Goal: Book appointment/travel/reservation

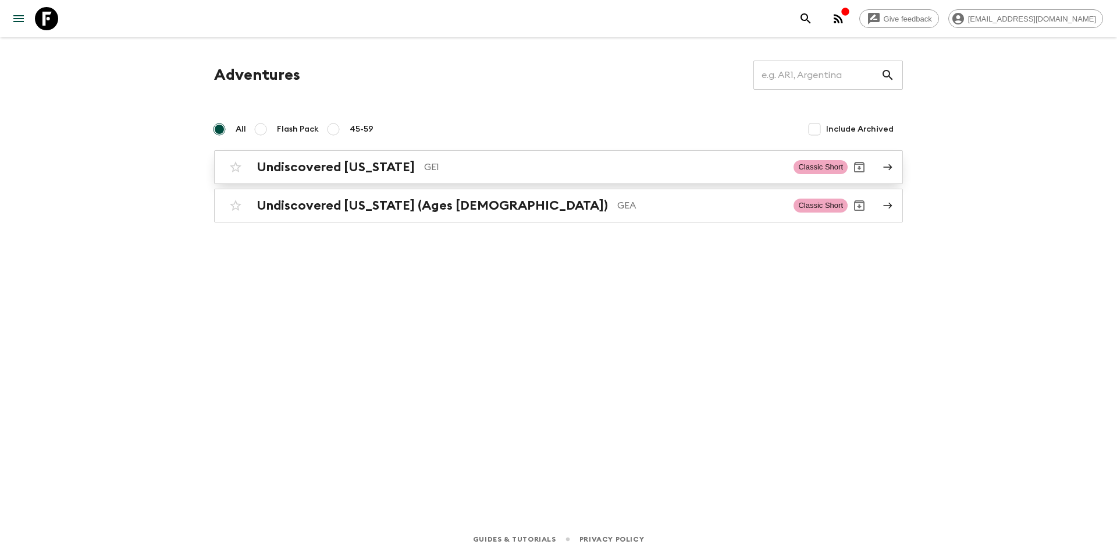
click at [341, 161] on h2 "Undiscovered [US_STATE]" at bounding box center [336, 166] width 158 height 15
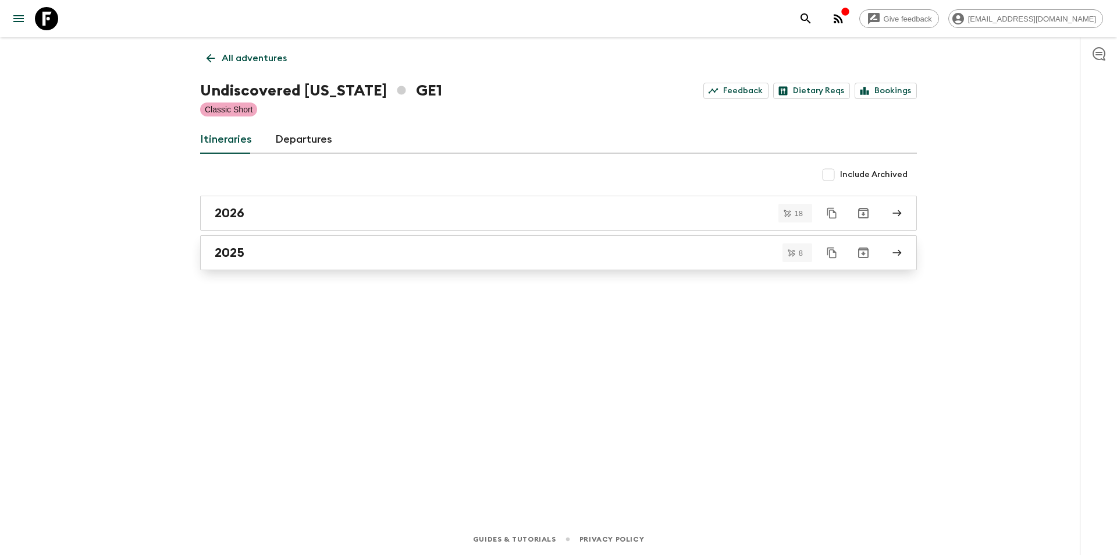
click at [285, 253] on div "2025" at bounding box center [548, 252] width 666 height 15
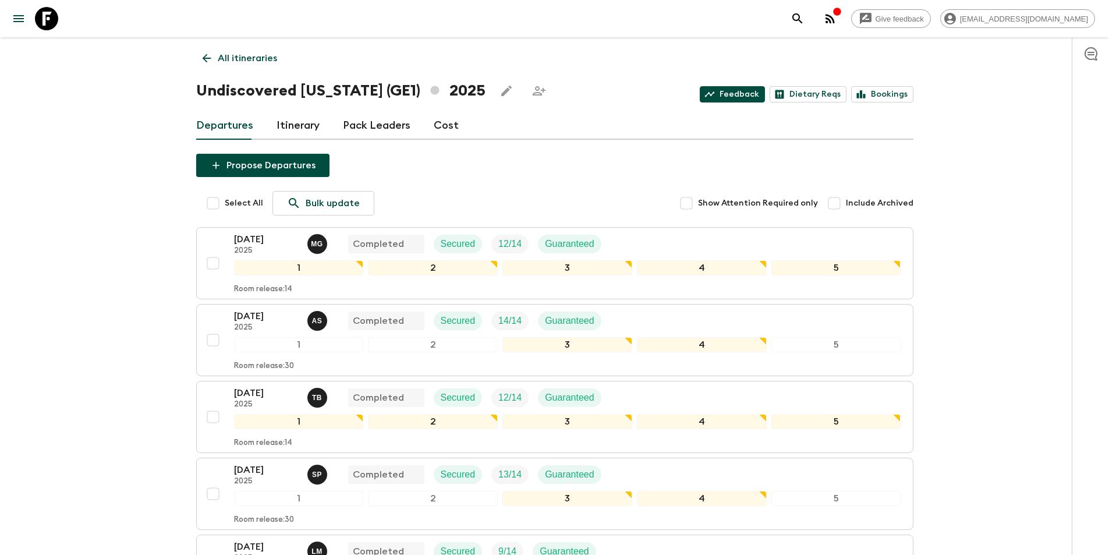
click at [747, 97] on link "Feedback" at bounding box center [732, 94] width 65 height 16
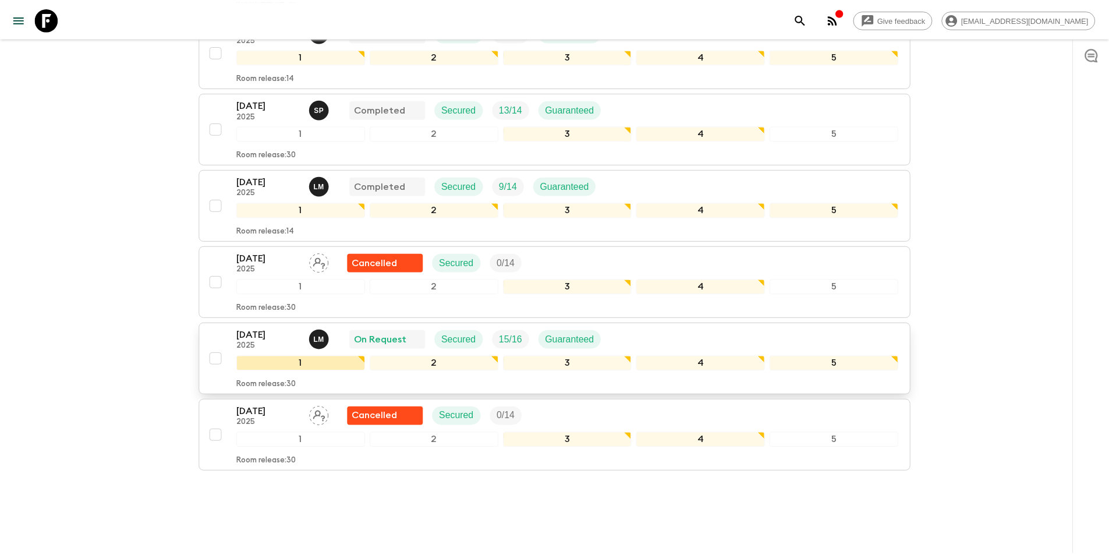
scroll to position [388, 0]
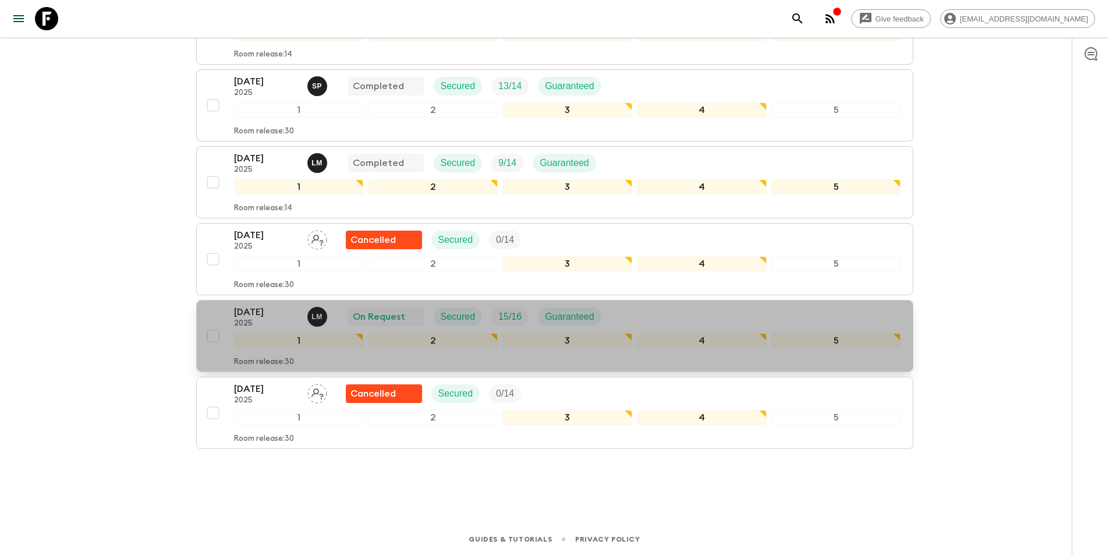
click at [269, 310] on p "[DATE]" at bounding box center [266, 312] width 64 height 14
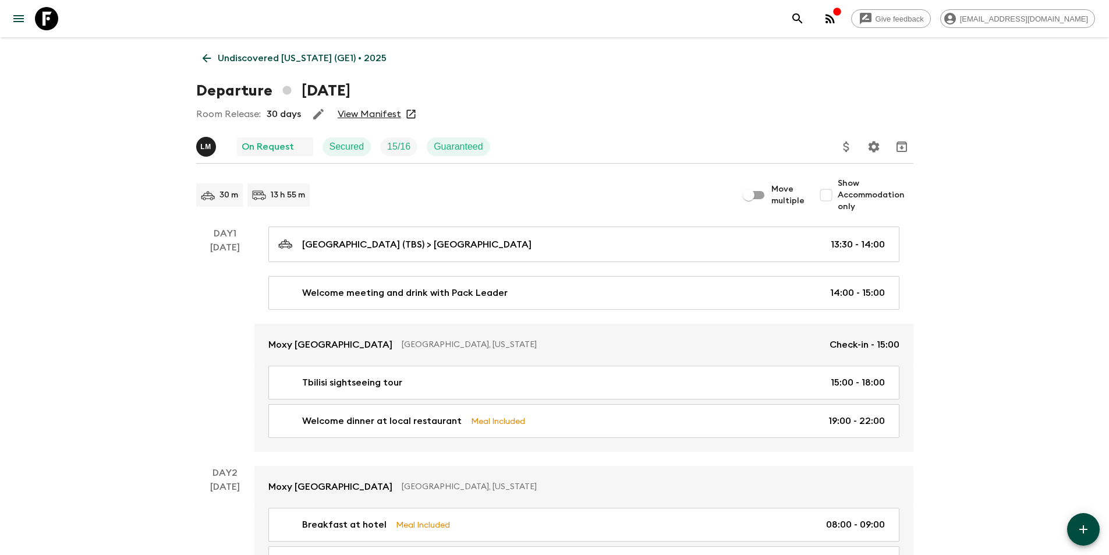
click at [365, 116] on link "View Manifest" at bounding box center [369, 114] width 63 height 12
